Goal: Task Accomplishment & Management: Manage account settings

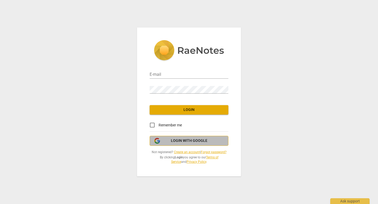
click at [187, 143] on span "Login with Google" at bounding box center [189, 140] width 37 height 5
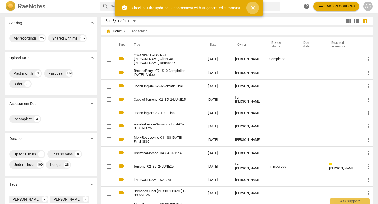
click at [254, 9] on span "close" at bounding box center [253, 8] width 6 height 6
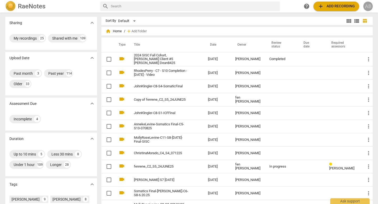
click at [366, 8] on div "AB" at bounding box center [368, 6] width 9 height 9
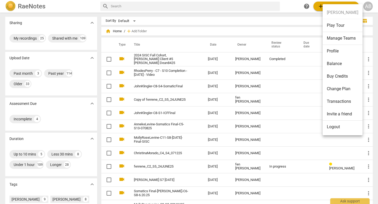
click at [333, 40] on li "Manage Teams" at bounding box center [343, 38] width 40 height 13
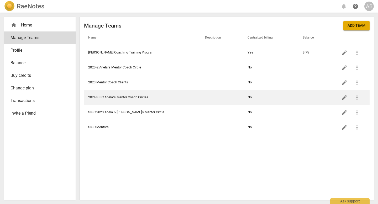
click at [345, 100] on span "edit" at bounding box center [344, 98] width 6 height 6
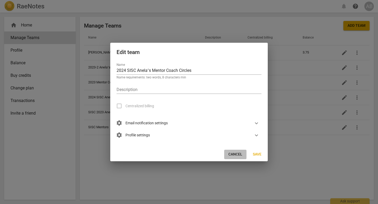
click at [235, 153] on span "Cancel" at bounding box center [236, 154] width 14 height 5
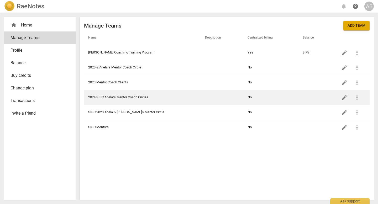
click at [358, 96] on span "more_vert" at bounding box center [357, 98] width 6 height 6
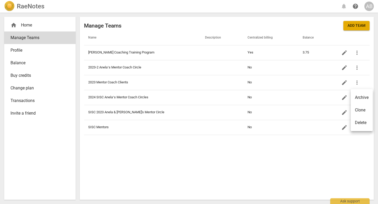
click at [239, 95] on div at bounding box center [189, 102] width 378 height 204
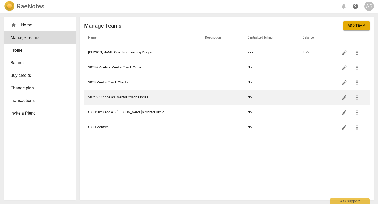
click at [136, 98] on td "2024 SISC Anelaʻs Mentor Coach Circles" at bounding box center [142, 97] width 117 height 15
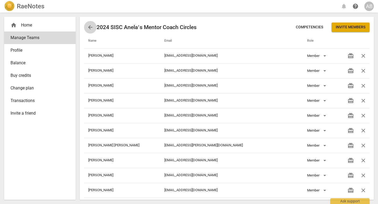
click at [88, 28] on span "arrow_back" at bounding box center [90, 27] width 6 height 6
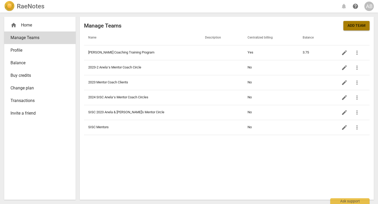
click at [346, 25] on button "Add team" at bounding box center [357, 25] width 26 height 9
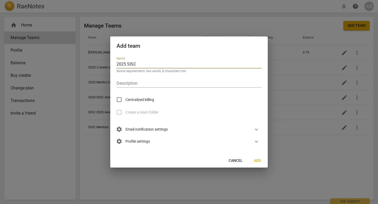
type input "2025 SISC [PERSON_NAME]'s Mentor Coach Circles"
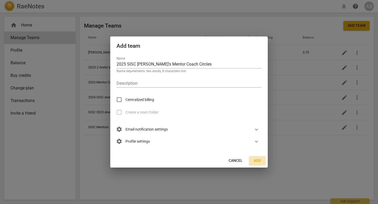
click at [260, 162] on span "Add" at bounding box center [257, 160] width 8 height 5
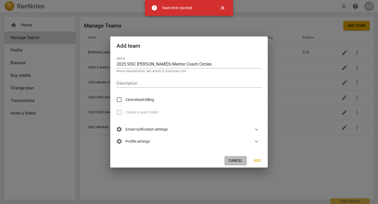
click at [233, 159] on span "Cancel" at bounding box center [236, 160] width 14 height 5
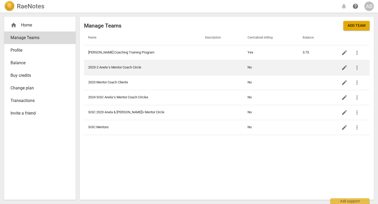
click at [119, 67] on td "2023-2 Anelaʻs Mentor Coach Circle" at bounding box center [142, 67] width 117 height 15
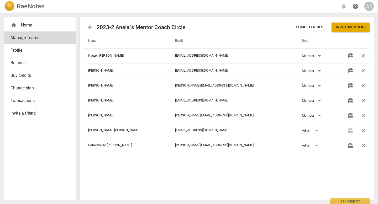
click at [89, 25] on span "arrow_back" at bounding box center [90, 27] width 6 height 6
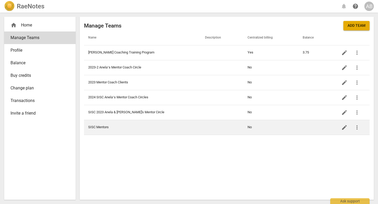
click at [98, 126] on td "SISC Mentors" at bounding box center [142, 127] width 117 height 15
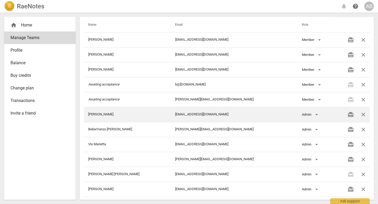
scroll to position [32, 0]
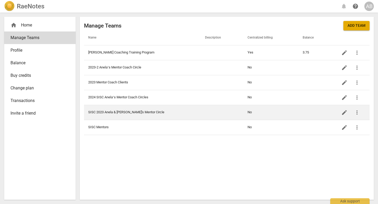
click at [125, 113] on td "SISC 2023 Anela & [PERSON_NAME]'s Mentor Circle" at bounding box center [142, 112] width 117 height 15
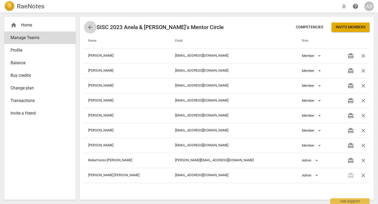
click at [88, 27] on span "arrow_back" at bounding box center [90, 27] width 6 height 6
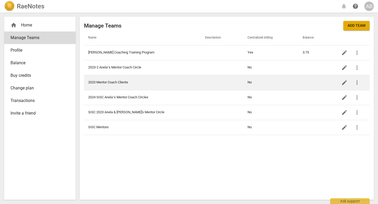
click at [124, 82] on td "2023 Mentor Coach Clients" at bounding box center [142, 82] width 117 height 15
click at [358, 80] on span "more_vert" at bounding box center [357, 83] width 6 height 6
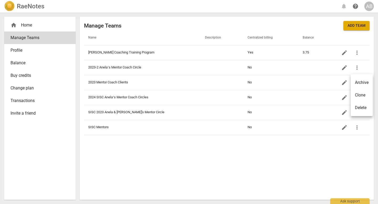
click at [365, 109] on div "Delete" at bounding box center [361, 108] width 12 height 6
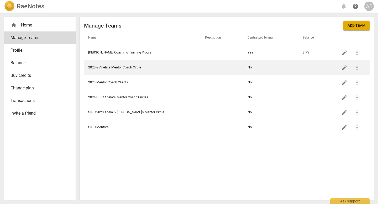
click at [132, 66] on td "2023-2 Anelaʻs Mentor Coach Circle" at bounding box center [142, 67] width 117 height 15
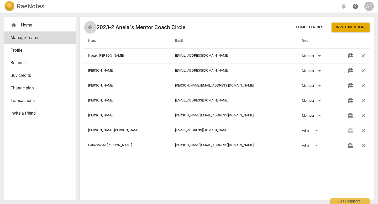
click at [89, 28] on span "arrow_back" at bounding box center [90, 27] width 6 height 6
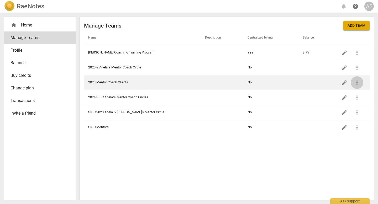
click at [356, 85] on span "more_vert" at bounding box center [357, 83] width 6 height 6
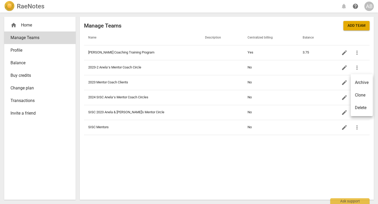
click at [319, 85] on div at bounding box center [189, 102] width 378 height 204
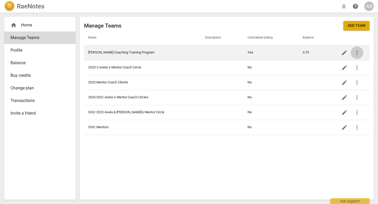
click at [356, 55] on span "more_vert" at bounding box center [357, 53] width 6 height 6
click at [356, 55] on li "Archive" at bounding box center [362, 52] width 22 height 13
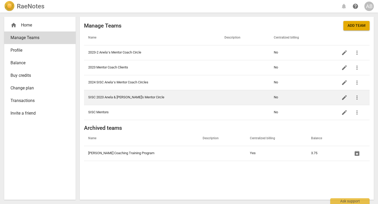
click at [360, 98] on span "more_vert" at bounding box center [357, 98] width 13 height 6
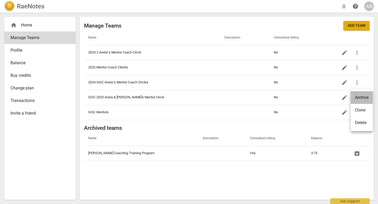
click at [361, 100] on li "Archive" at bounding box center [362, 97] width 22 height 13
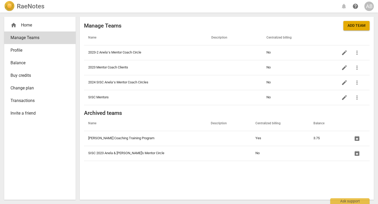
click at [355, 24] on span "Add team" at bounding box center [357, 25] width 18 height 5
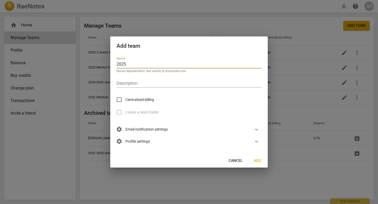
type input "2025 SISC [PERSON_NAME]'s Mentor Coach Circles"
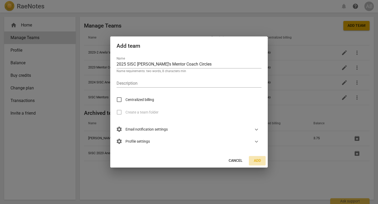
click at [258, 160] on span "Add" at bounding box center [257, 160] width 8 height 5
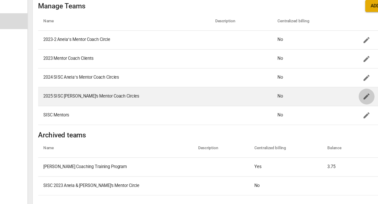
click at [342, 98] on span "edit" at bounding box center [344, 98] width 6 height 6
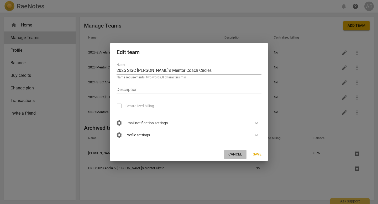
click at [235, 154] on span "Cancel" at bounding box center [236, 154] width 14 height 5
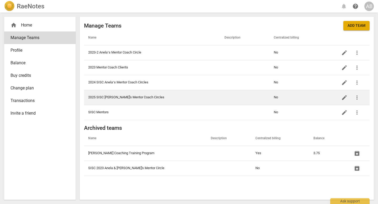
click at [114, 96] on td "2025 SISC [PERSON_NAME]'s Mentor Coach Circles" at bounding box center [152, 97] width 136 height 15
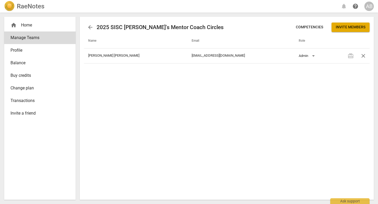
click at [341, 27] on span "Invite members" at bounding box center [351, 27] width 30 height 5
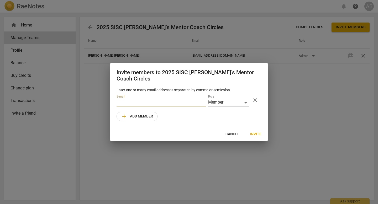
type input "o"
type input "l"
click at [162, 100] on input "email" at bounding box center [162, 103] width 90 height 8
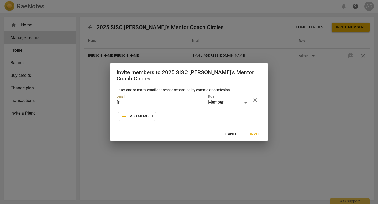
type input "f"
click at [148, 99] on input "email" at bounding box center [162, 103] width 90 height 8
type input "[EMAIL_ADDRESS][DOMAIN_NAME]"
click at [258, 133] on span "Invite" at bounding box center [256, 134] width 12 height 5
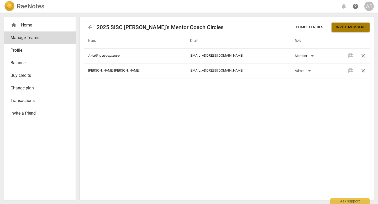
click at [341, 25] on span "Invite members" at bounding box center [351, 27] width 30 height 5
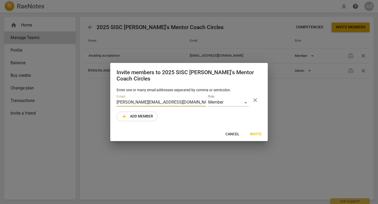
type input "[PERSON_NAME][EMAIL_ADDRESS][DOMAIN_NAME]"
click at [256, 132] on span "Invite" at bounding box center [256, 134] width 12 height 5
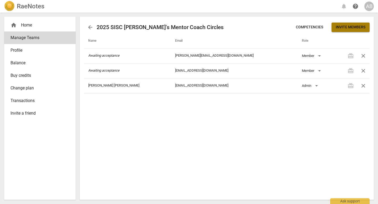
click at [357, 28] on span "Invite members" at bounding box center [351, 27] width 30 height 5
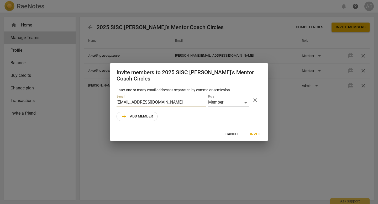
type input "[EMAIL_ADDRESS][DOMAIN_NAME]"
click at [252, 132] on span "Invite" at bounding box center [256, 134] width 12 height 5
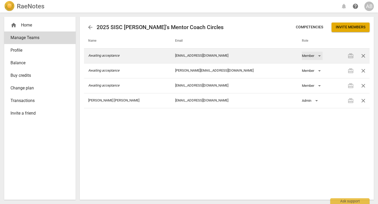
click at [303, 56] on div "Member" at bounding box center [312, 56] width 21 height 8
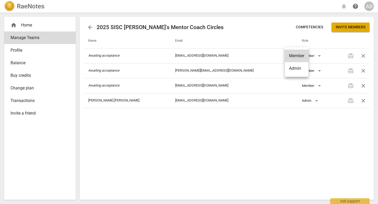
click at [260, 139] on div at bounding box center [189, 102] width 378 height 204
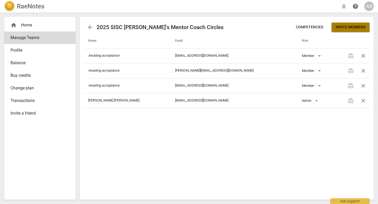
click at [339, 27] on span "Invite members" at bounding box center [351, 27] width 30 height 5
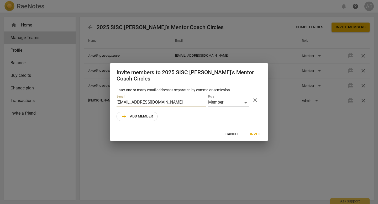
type input "[EMAIL_ADDRESS][DOMAIN_NAME]"
click at [254, 132] on span "Invite" at bounding box center [256, 134] width 12 height 5
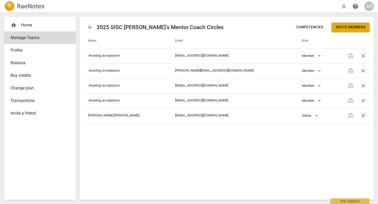
click at [345, 28] on span "Invite members" at bounding box center [351, 27] width 30 height 5
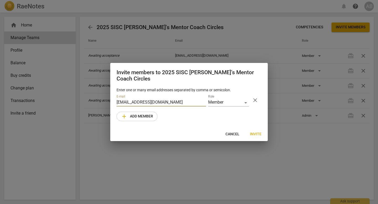
type input "[EMAIL_ADDRESS][DOMAIN_NAME]"
click at [256, 132] on span "Invite" at bounding box center [256, 134] width 12 height 5
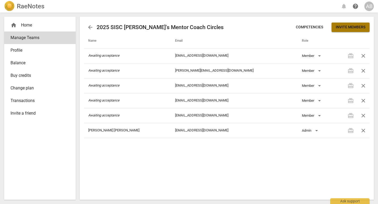
click at [354, 25] on span "Invite members" at bounding box center [351, 27] width 30 height 5
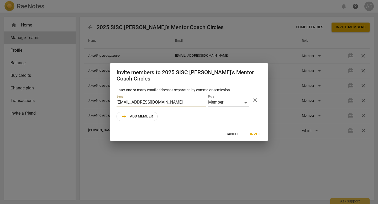
type input "[EMAIL_ADDRESS][DOMAIN_NAME]"
click at [255, 132] on span "Invite" at bounding box center [256, 134] width 12 height 5
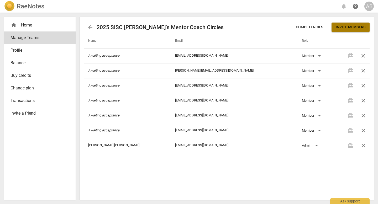
click at [347, 29] on span "Invite members" at bounding box center [351, 27] width 30 height 5
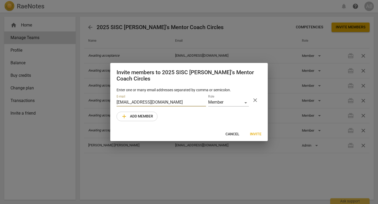
type input "[EMAIL_ADDRESS][DOMAIN_NAME]"
click at [256, 132] on span "Invite" at bounding box center [256, 134] width 12 height 5
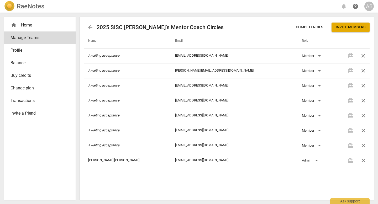
click at [356, 28] on span "Invite members" at bounding box center [351, 27] width 30 height 5
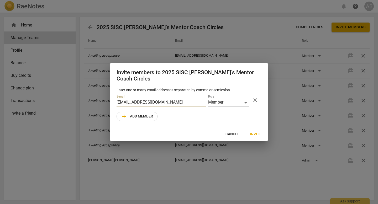
type input "[EMAIL_ADDRESS][DOMAIN_NAME]"
click at [253, 130] on button "Invite" at bounding box center [256, 134] width 20 height 9
